Goal: Transaction & Acquisition: Purchase product/service

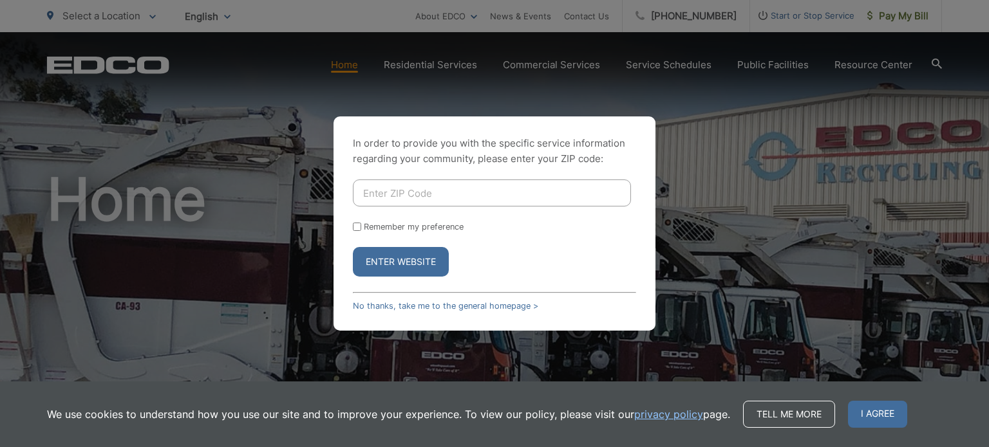
click at [558, 189] on input "Enter ZIP Code" at bounding box center [492, 193] width 278 height 27
type input "91942"
click at [361, 223] on input "Remember my preference" at bounding box center [357, 227] width 8 height 8
checkbox input "true"
click at [417, 266] on button "Enter Website" at bounding box center [401, 262] width 96 height 30
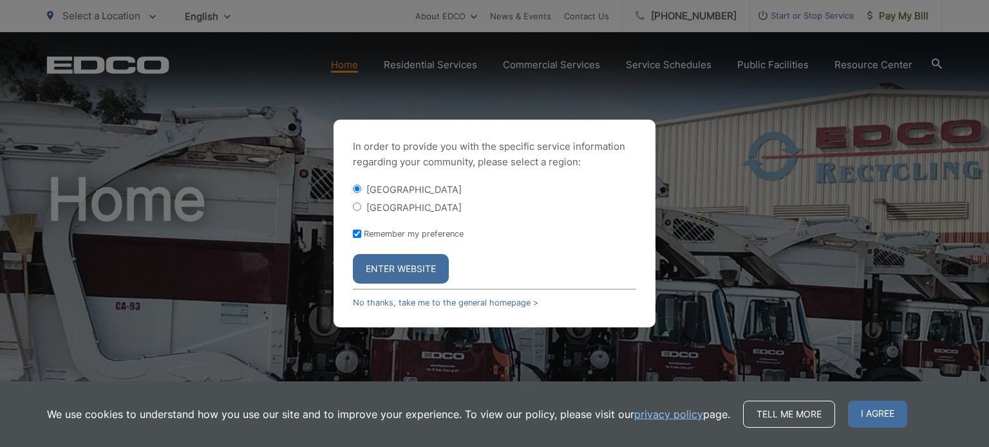
click at [418, 268] on button "Enter Website" at bounding box center [401, 269] width 96 height 30
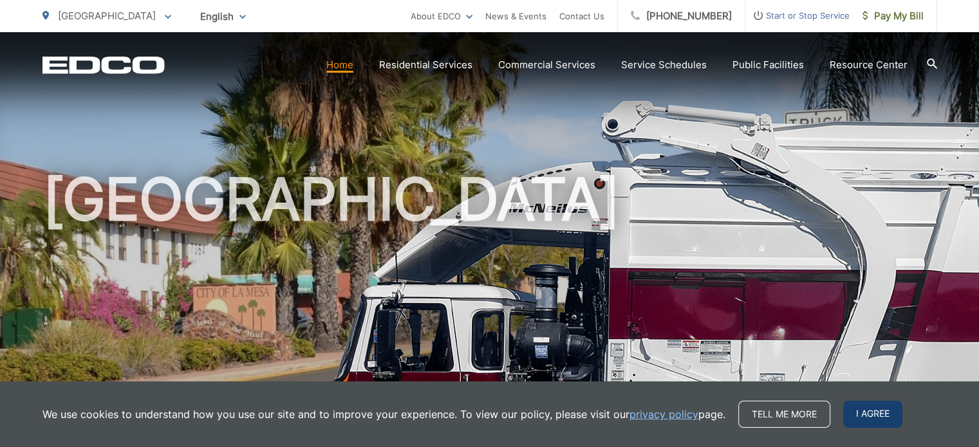
click at [872, 413] on span "I agree" at bounding box center [872, 414] width 59 height 27
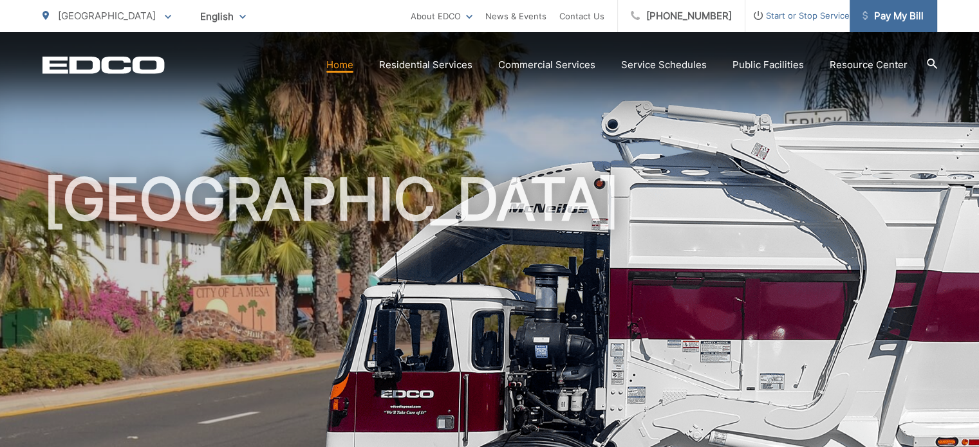
click at [899, 16] on span "Pay My Bill" at bounding box center [893, 15] width 61 height 15
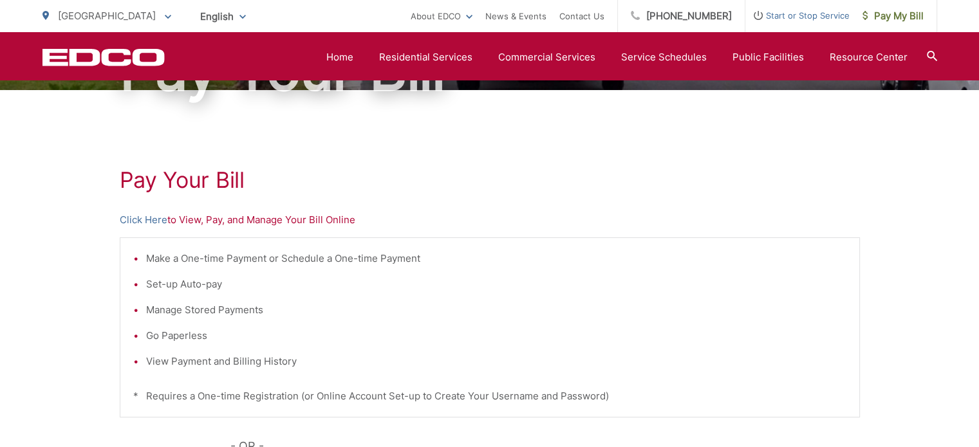
scroll to position [159, 0]
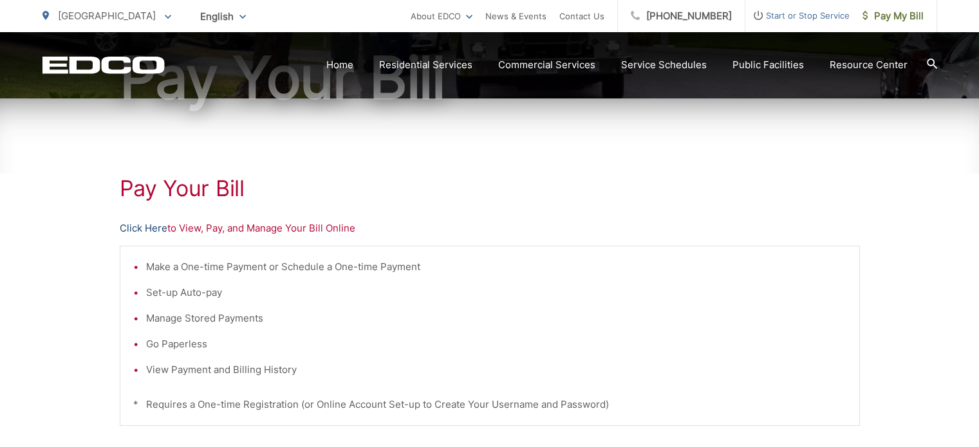
click at [158, 227] on link "Click Here" at bounding box center [144, 228] width 48 height 15
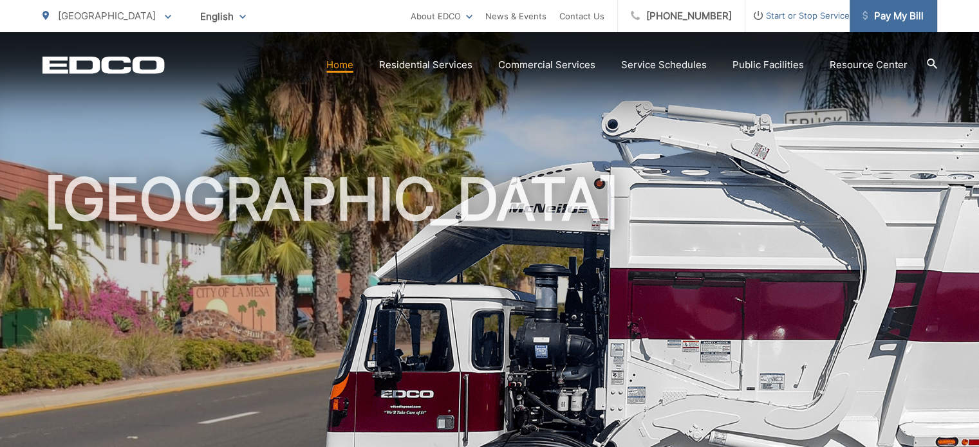
click at [899, 19] on span "Pay My Bill" at bounding box center [893, 15] width 61 height 15
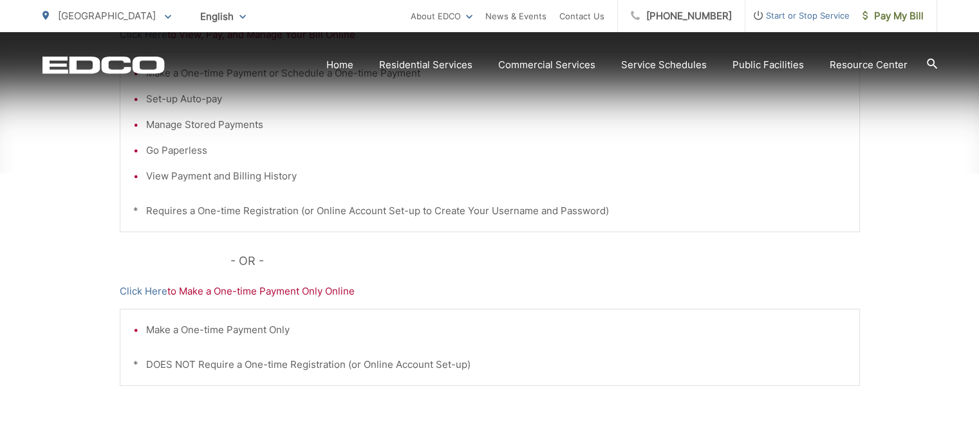
scroll to position [353, 0]
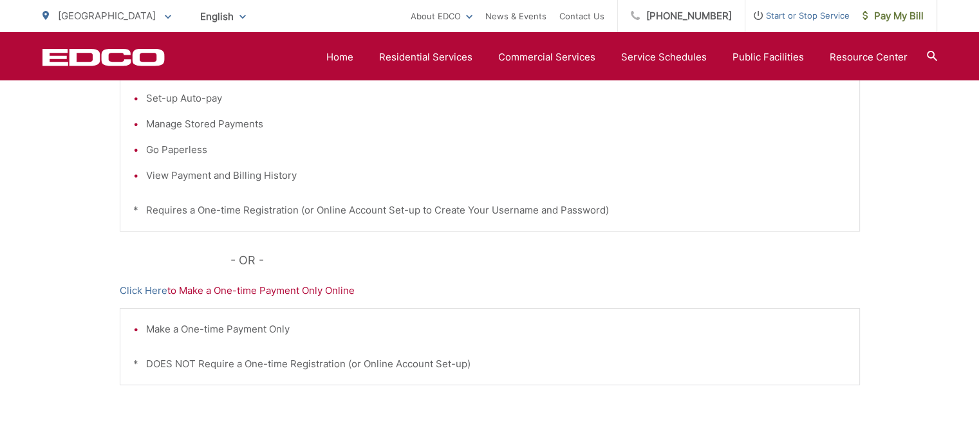
click at [259, 296] on p "Click Here to Make a One-time Payment Only Online" at bounding box center [490, 290] width 740 height 15
click at [142, 292] on link "Click Here" at bounding box center [144, 290] width 48 height 15
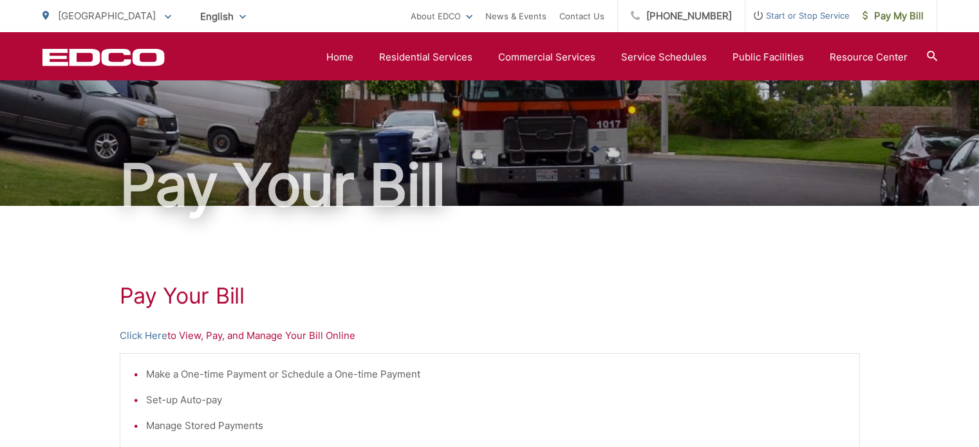
scroll to position [47, 0]
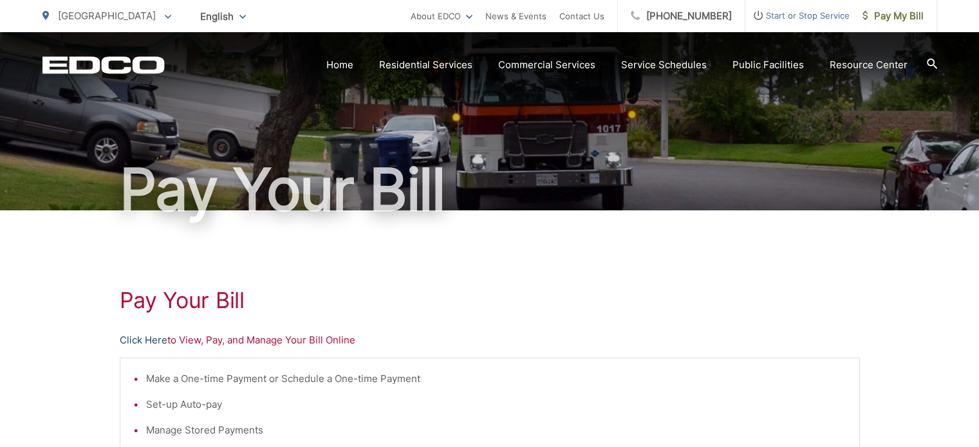
click at [148, 342] on link "Click Here" at bounding box center [144, 340] width 48 height 15
